Goal: Information Seeking & Learning: Check status

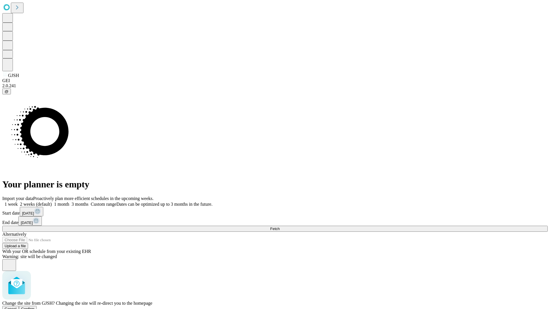
click at [35, 307] on span "Confirm" at bounding box center [27, 309] width 13 height 4
click at [18, 202] on label "1 week" at bounding box center [9, 204] width 15 height 5
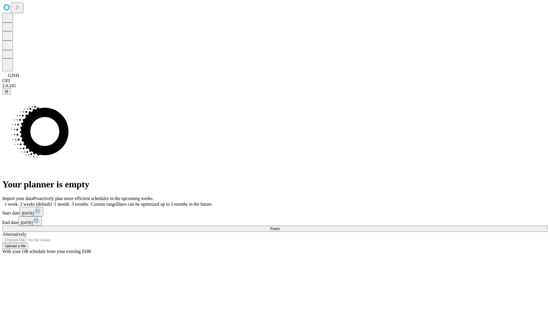
click at [280, 227] on span "Fetch" at bounding box center [274, 229] width 9 height 4
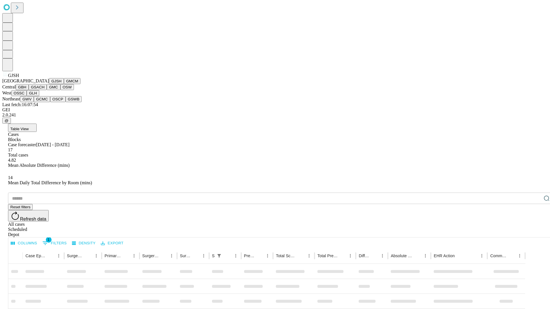
click at [64, 84] on button "GMCM" at bounding box center [72, 81] width 17 height 6
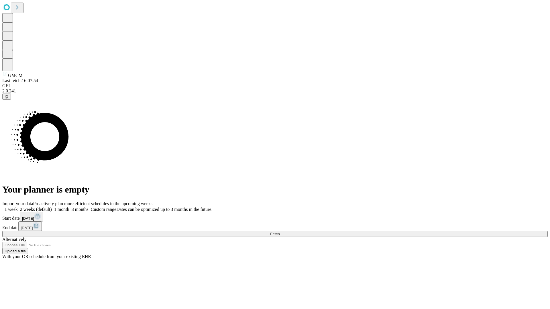
click at [18, 207] on label "1 week" at bounding box center [9, 209] width 15 height 5
click at [280, 232] on span "Fetch" at bounding box center [274, 234] width 9 height 4
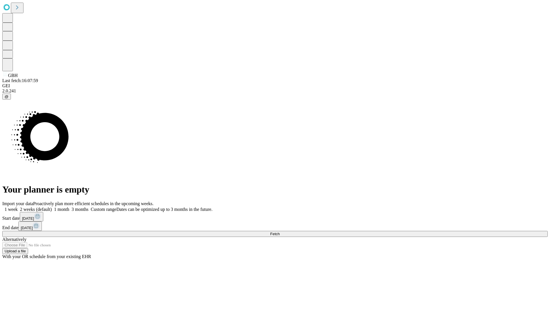
click at [18, 207] on label "1 week" at bounding box center [9, 209] width 15 height 5
click at [280, 232] on span "Fetch" at bounding box center [274, 234] width 9 height 4
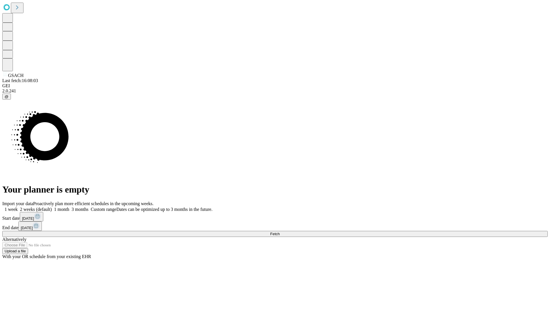
click at [18, 207] on label "1 week" at bounding box center [9, 209] width 15 height 5
click at [280, 232] on span "Fetch" at bounding box center [274, 234] width 9 height 4
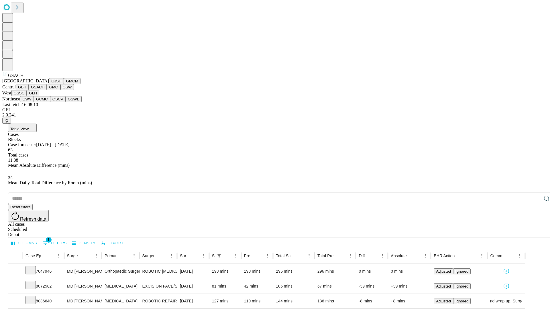
click at [47, 90] on button "GMC" at bounding box center [53, 87] width 13 height 6
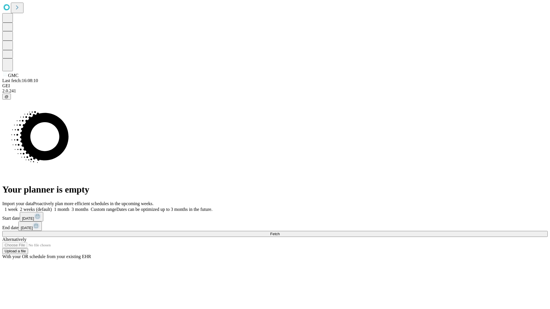
click at [18, 207] on label "1 week" at bounding box center [9, 209] width 15 height 5
click at [280, 232] on span "Fetch" at bounding box center [274, 234] width 9 height 4
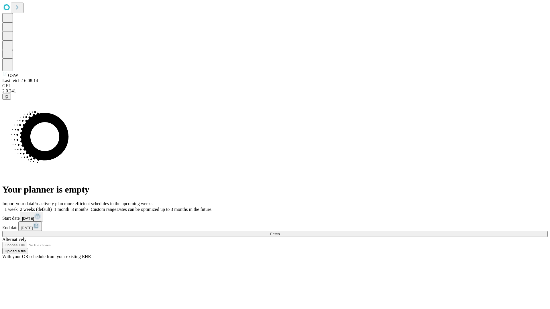
click at [18, 207] on label "1 week" at bounding box center [9, 209] width 15 height 5
click at [280, 232] on span "Fetch" at bounding box center [274, 234] width 9 height 4
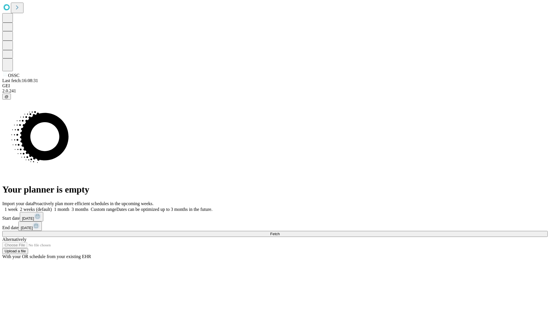
click at [18, 207] on label "1 week" at bounding box center [9, 209] width 15 height 5
click at [280, 232] on span "Fetch" at bounding box center [274, 234] width 9 height 4
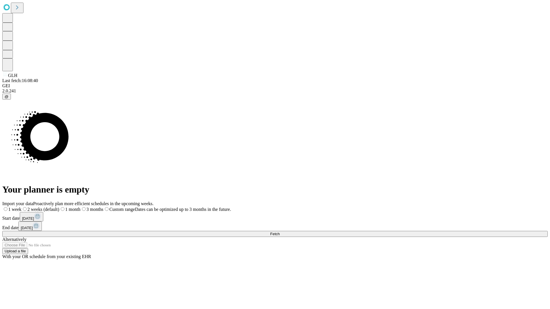
click at [280, 232] on span "Fetch" at bounding box center [274, 234] width 9 height 4
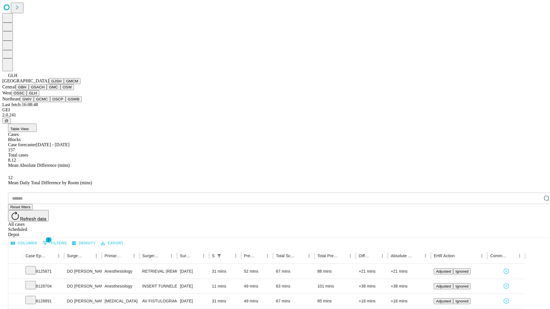
click at [34, 102] on button "GWV" at bounding box center [27, 99] width 14 height 6
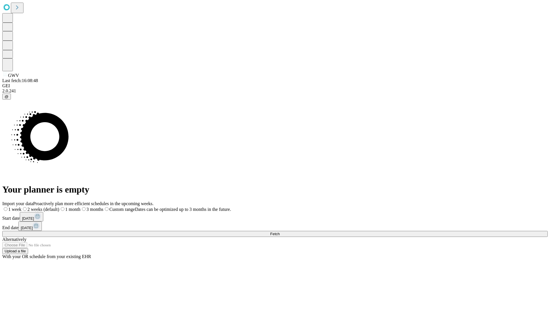
click at [21, 207] on label "1 week" at bounding box center [11, 209] width 19 height 5
click at [280, 232] on span "Fetch" at bounding box center [274, 234] width 9 height 4
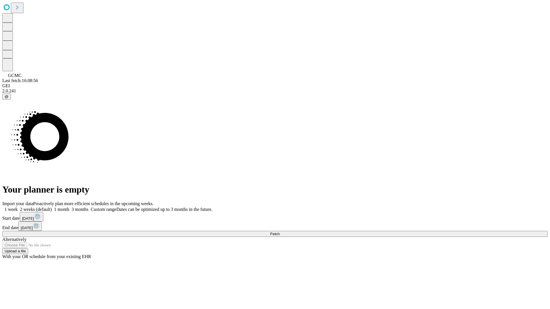
click at [18, 207] on label "1 week" at bounding box center [9, 209] width 15 height 5
click at [280, 232] on span "Fetch" at bounding box center [274, 234] width 9 height 4
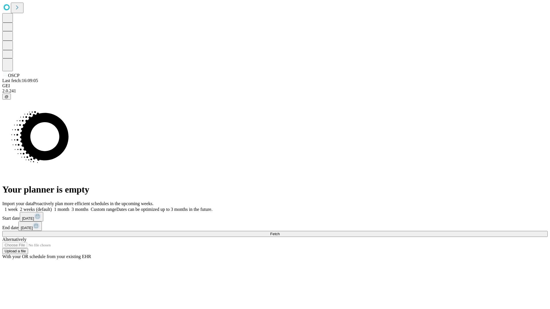
click at [18, 207] on label "1 week" at bounding box center [9, 209] width 15 height 5
click at [280, 232] on span "Fetch" at bounding box center [274, 234] width 9 height 4
